Goal: Navigation & Orientation: Find specific page/section

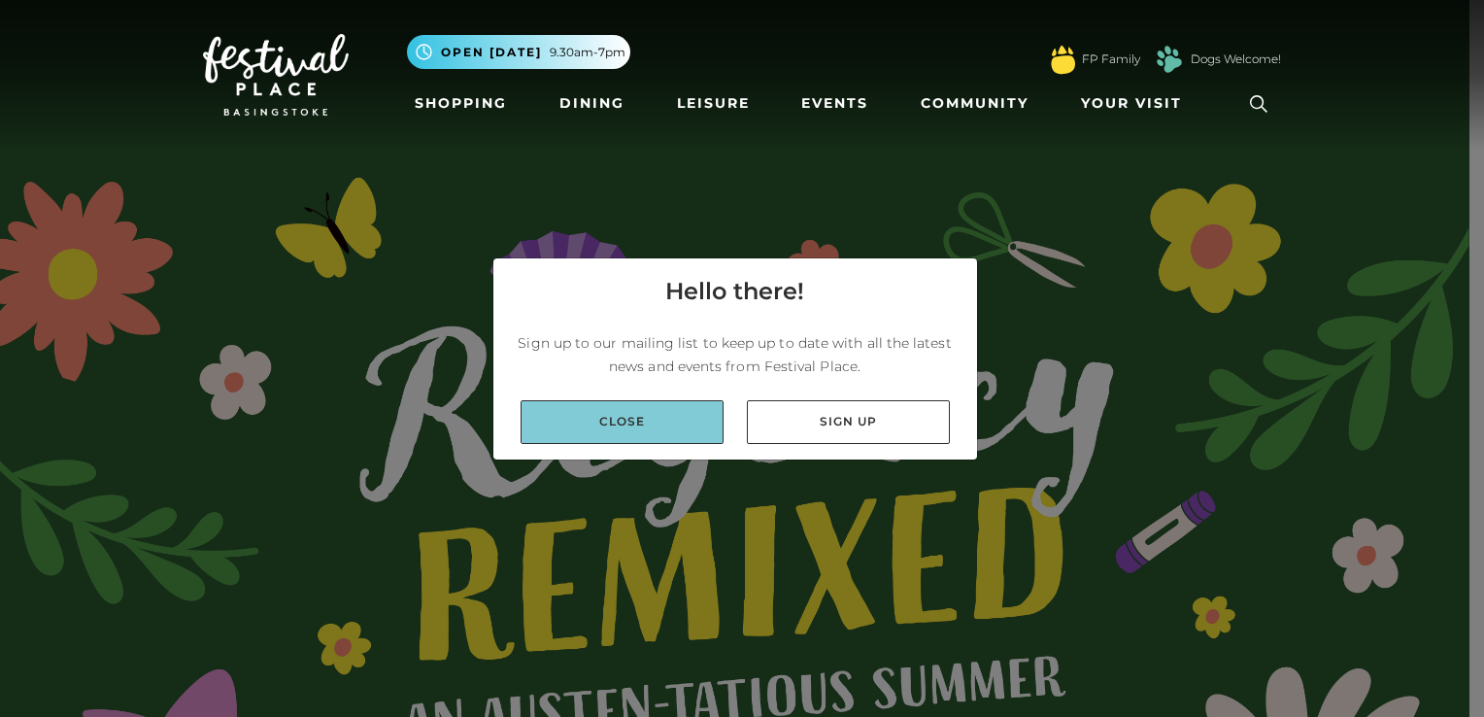
click at [646, 415] on link "Close" at bounding box center [621, 422] width 203 height 44
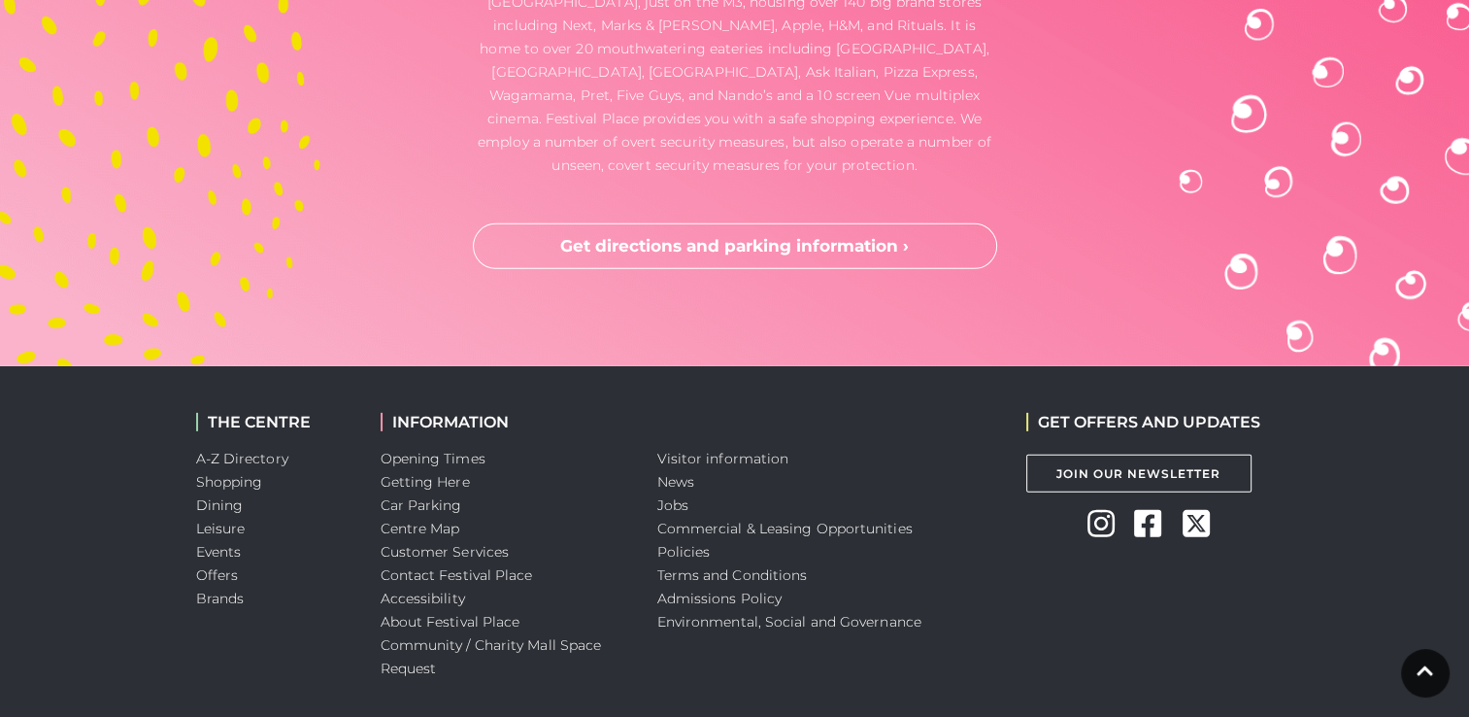
scroll to position [5973, 0]
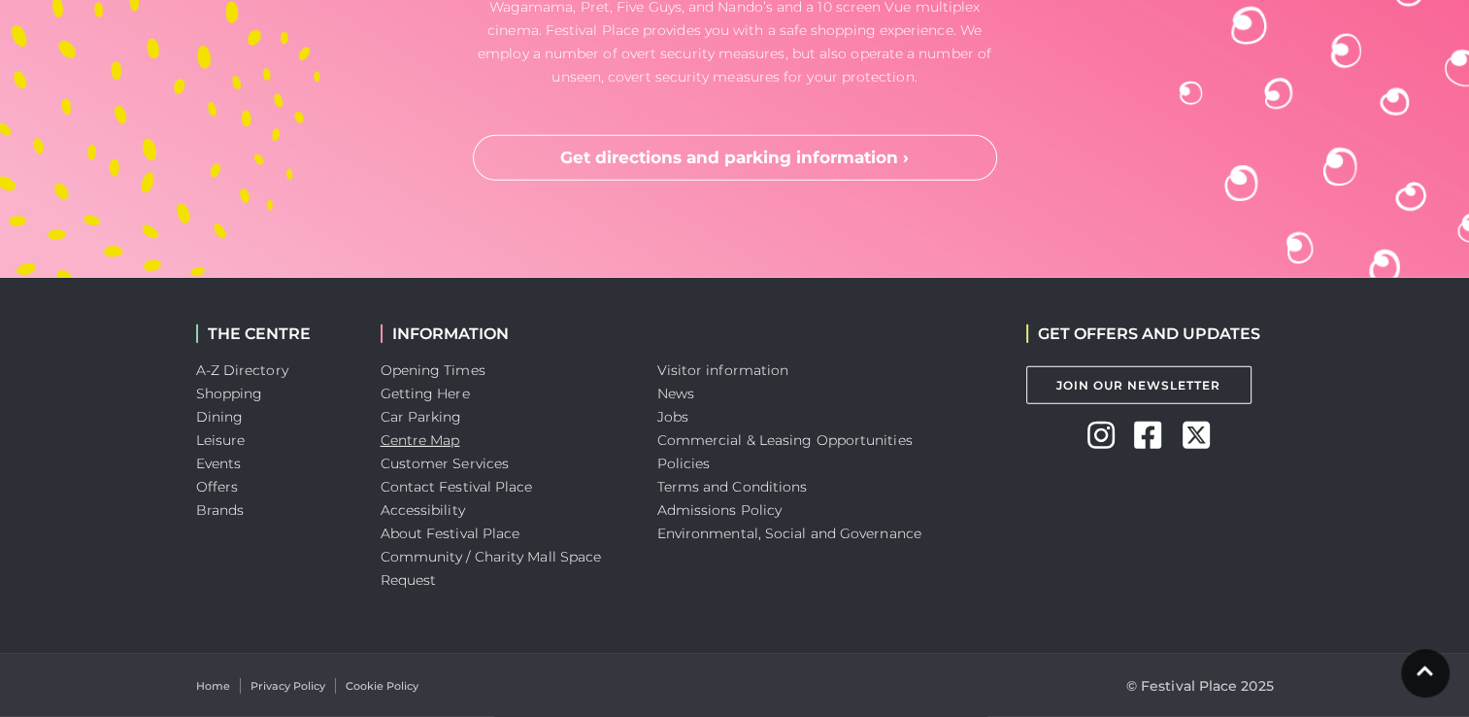
click at [401, 441] on link "Centre Map" at bounding box center [421, 439] width 80 height 17
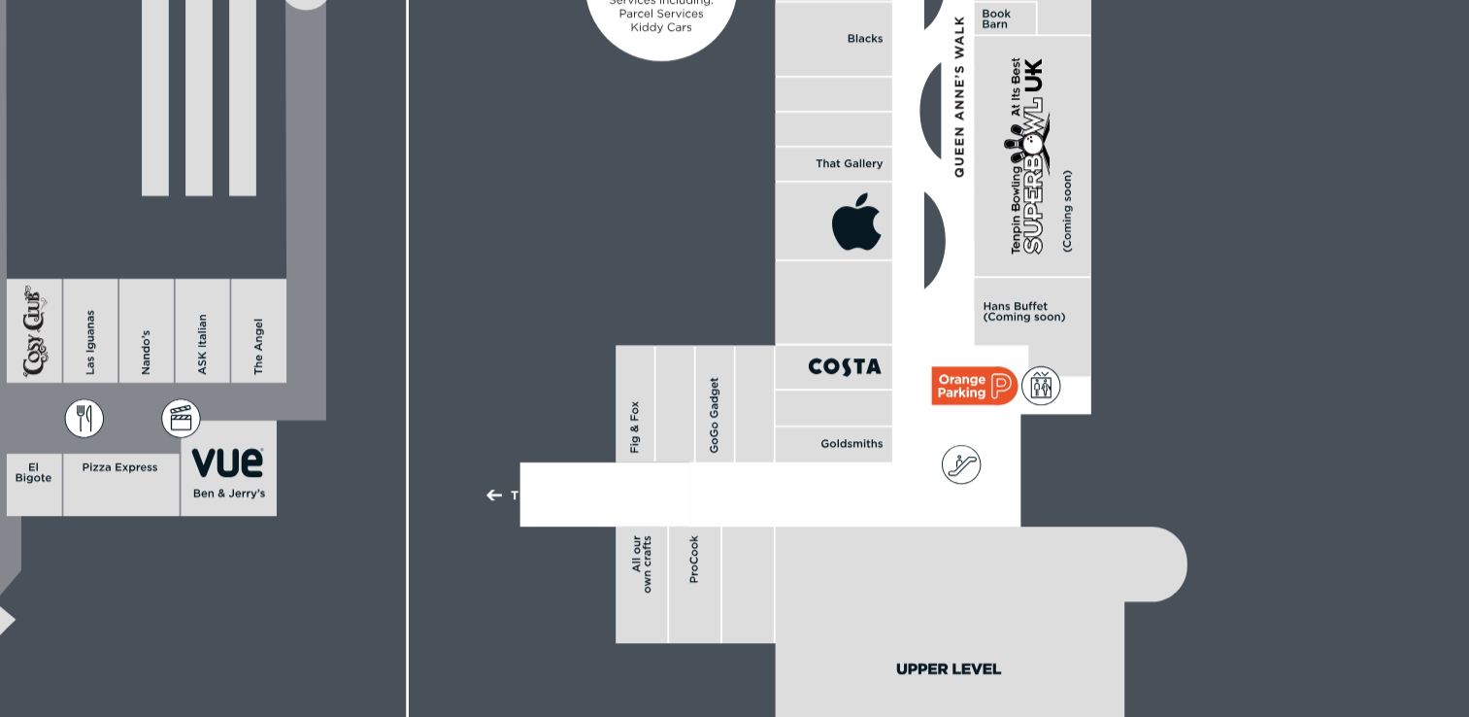
scroll to position [577, 0]
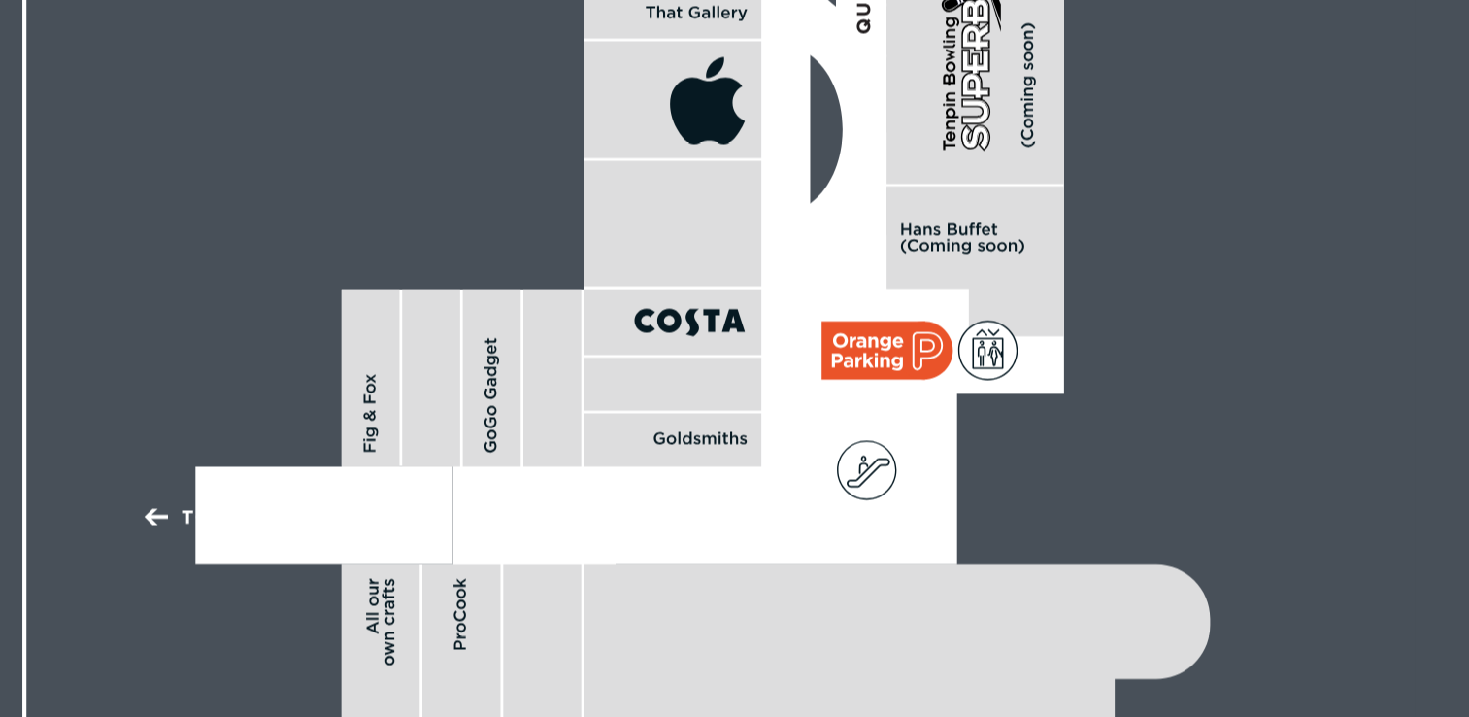
drag, startPoint x: 1256, startPoint y: 444, endPoint x: 1253, endPoint y: 496, distance: 52.5
click at [1253, 496] on icon at bounding box center [734, 346] width 1469 height 826
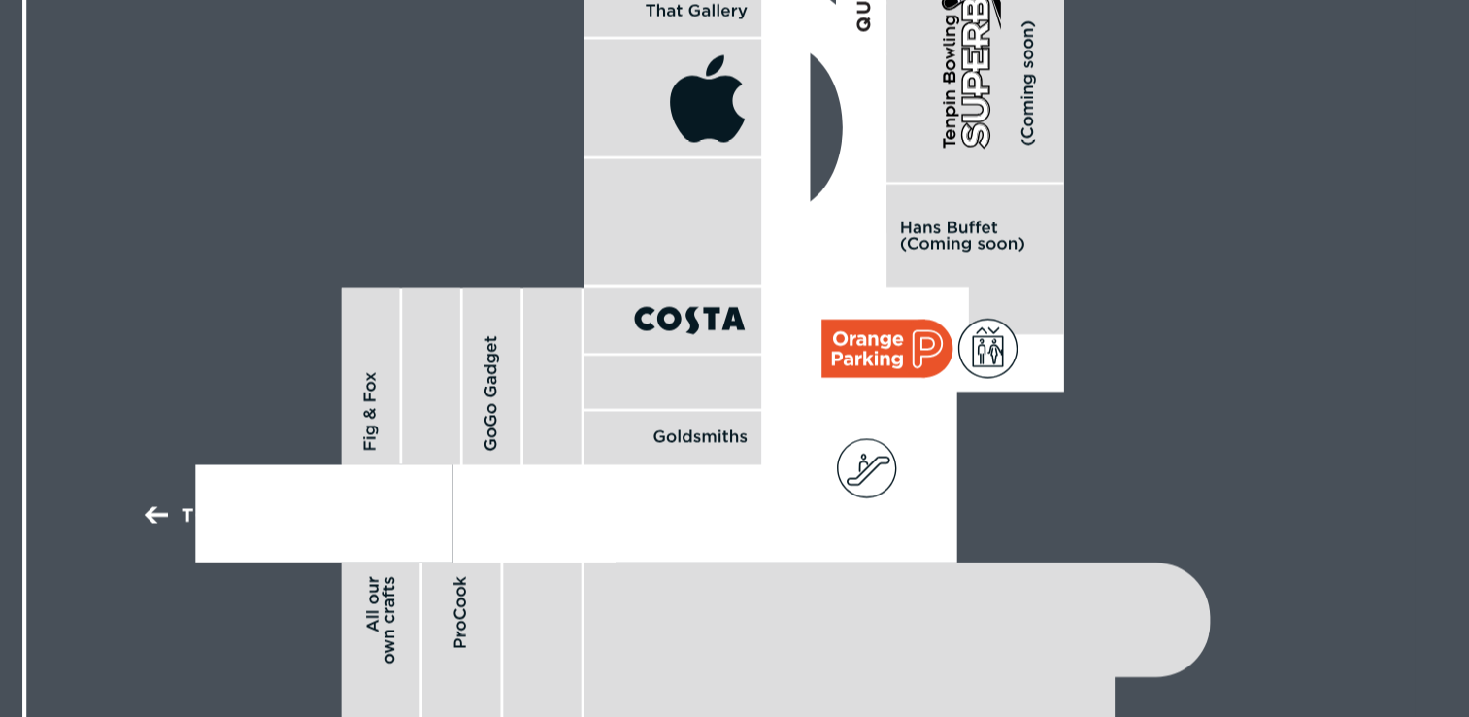
scroll to position [463, 0]
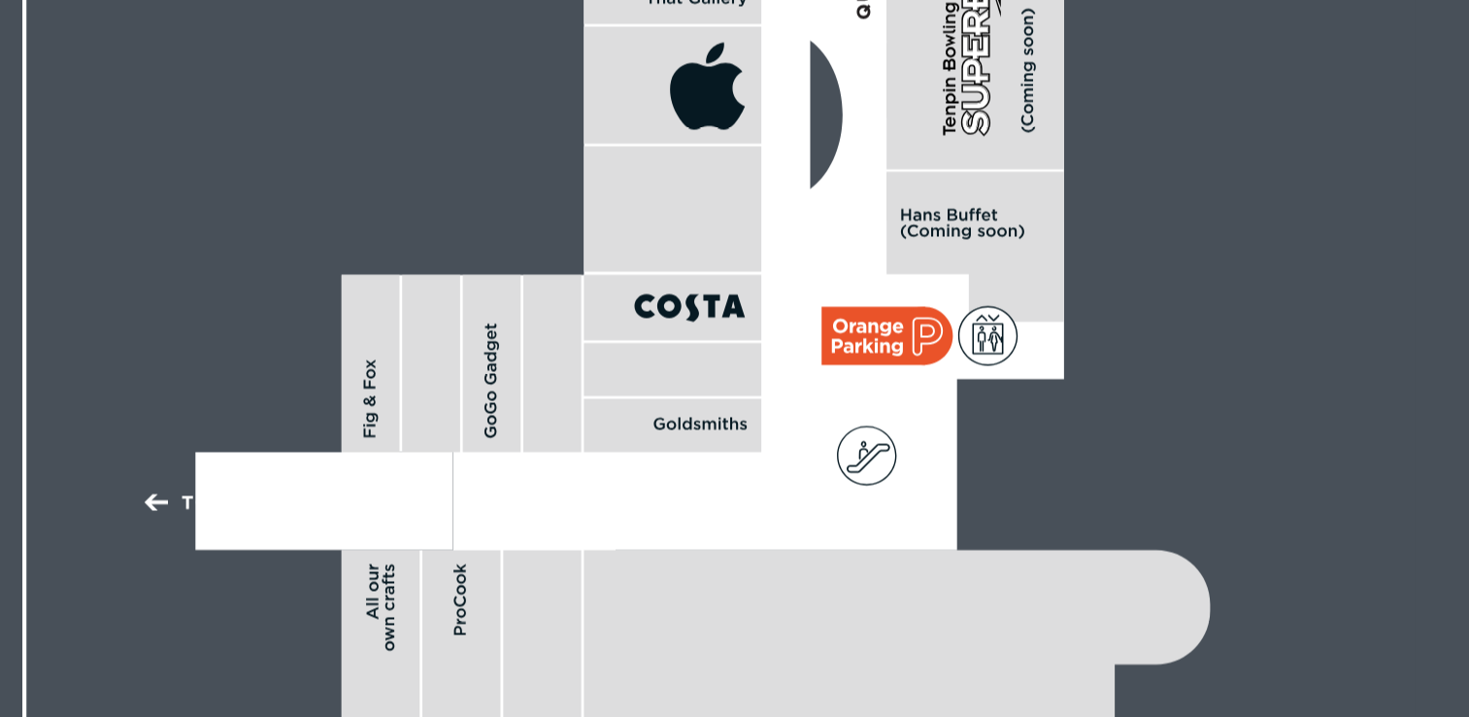
drag, startPoint x: 1338, startPoint y: 342, endPoint x: 1339, endPoint y: 565, distance: 223.3
click at [1339, 568] on icon at bounding box center [734, 460] width 1469 height 826
